Goal: Task Accomplishment & Management: Manage account settings

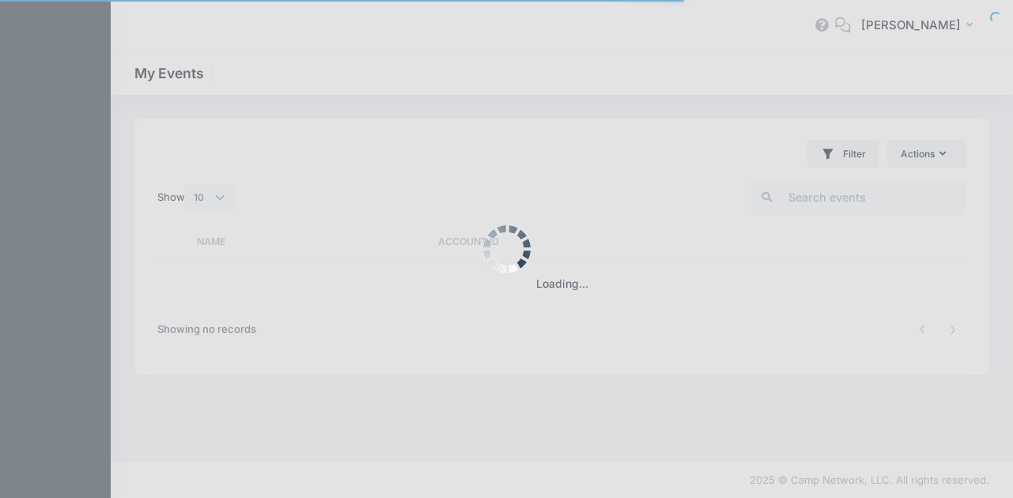
select select "10"
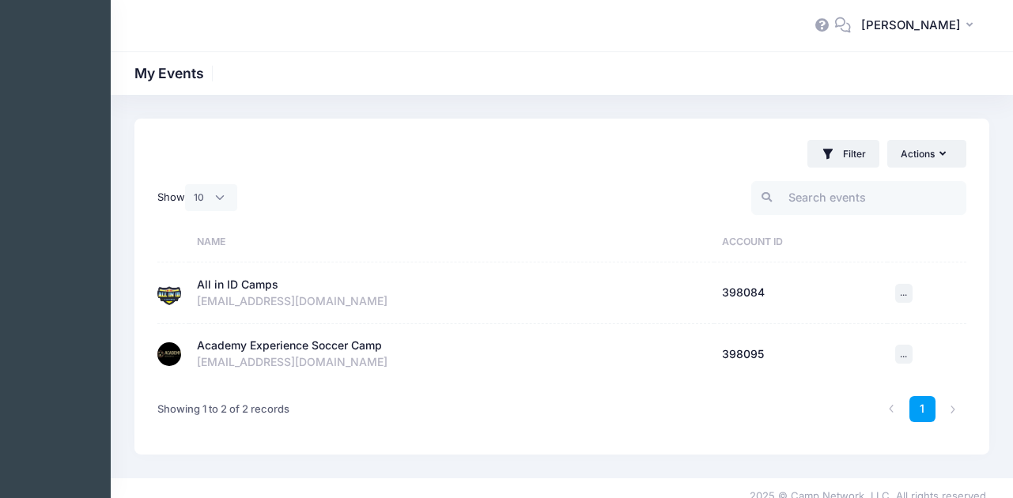
click at [246, 282] on div "All in ID Camps" at bounding box center [237, 285] width 81 height 17
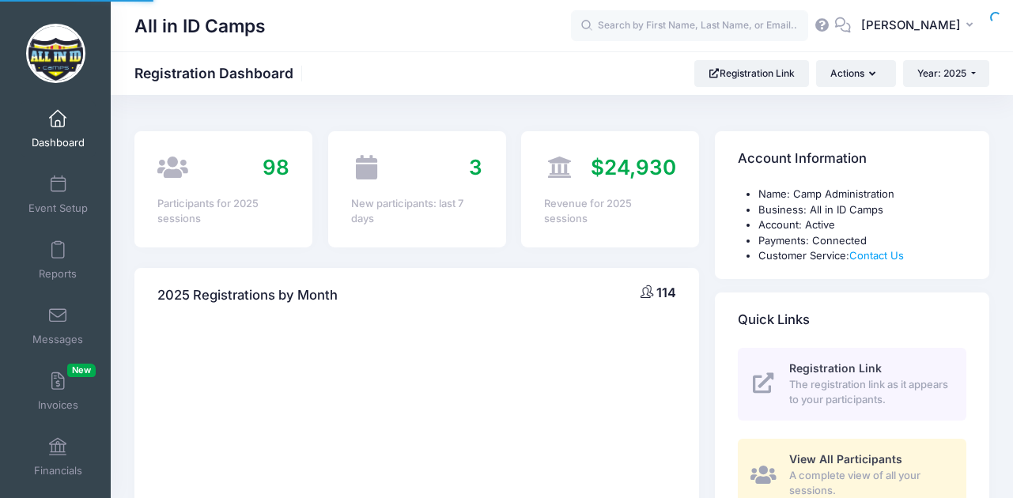
select select
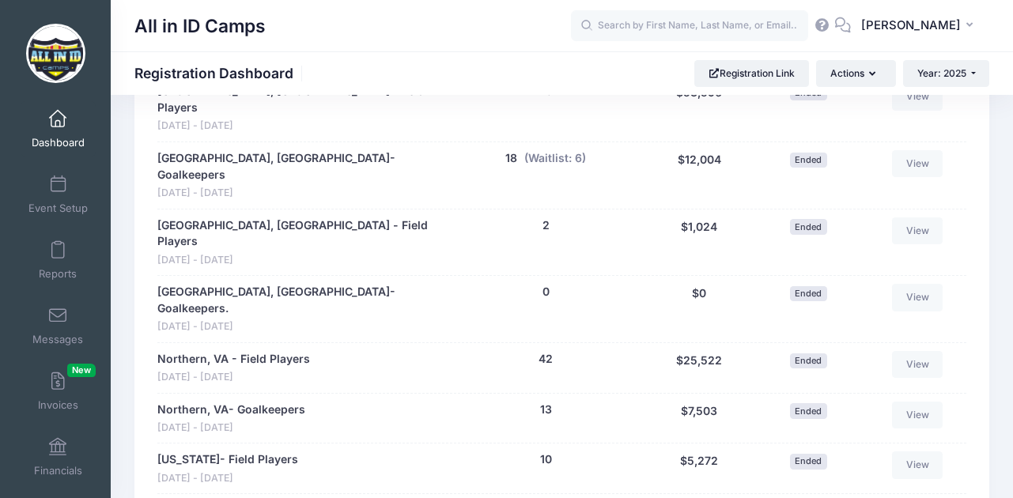
scroll to position [1031, 0]
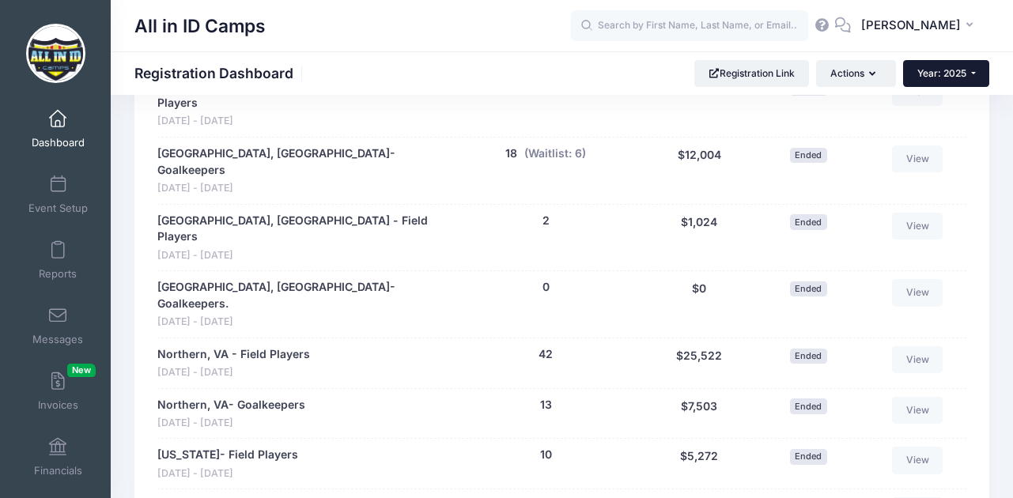
click at [969, 77] on button "Year: 2025" at bounding box center [946, 73] width 86 height 27
click at [958, 99] on link "Year: 2026" at bounding box center [954, 103] width 103 height 21
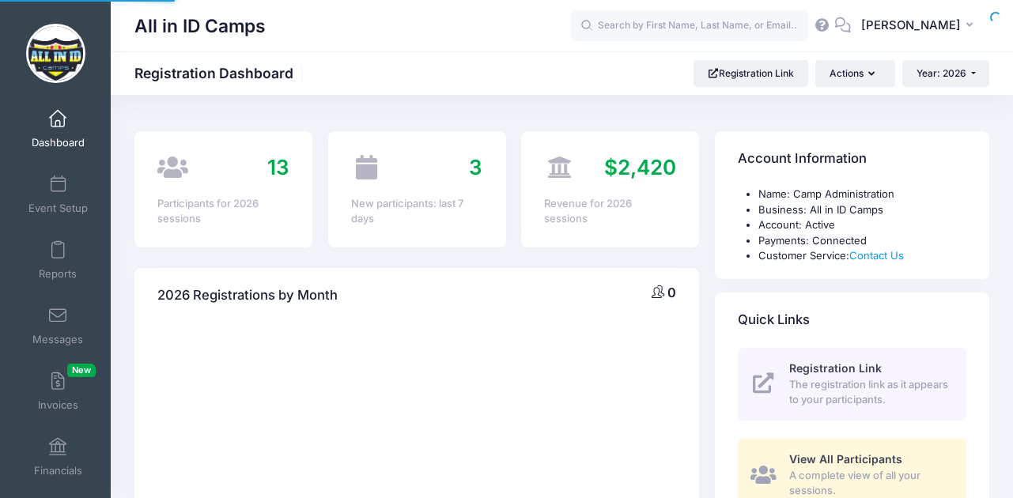
select select
